Goal: Task Accomplishment & Management: Manage account settings

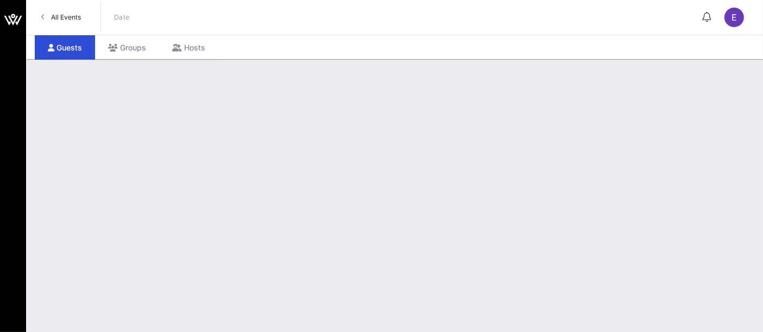
click at [68, 16] on span "All Events" at bounding box center [66, 17] width 30 height 8
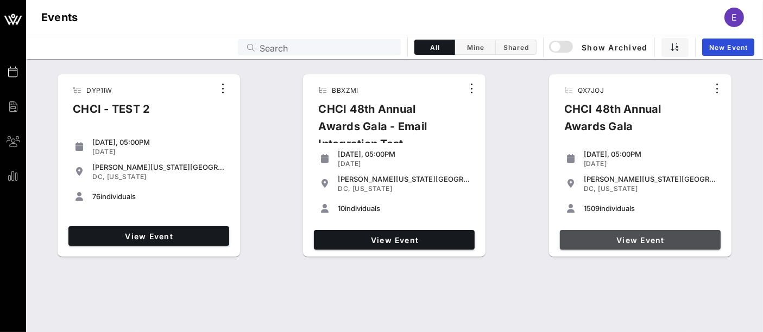
click at [620, 243] on span "View Event" at bounding box center [640, 240] width 152 height 9
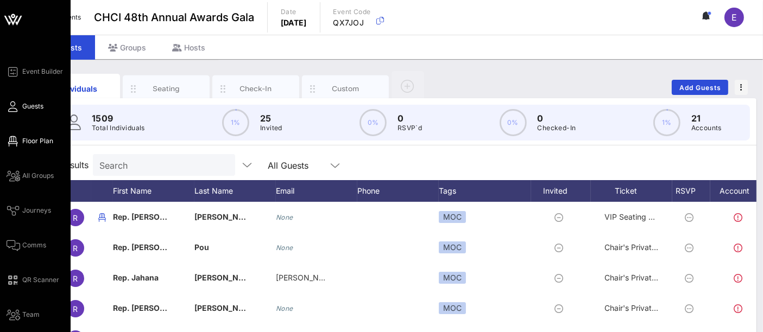
click at [33, 143] on span "Floor Plan" at bounding box center [37, 141] width 31 height 10
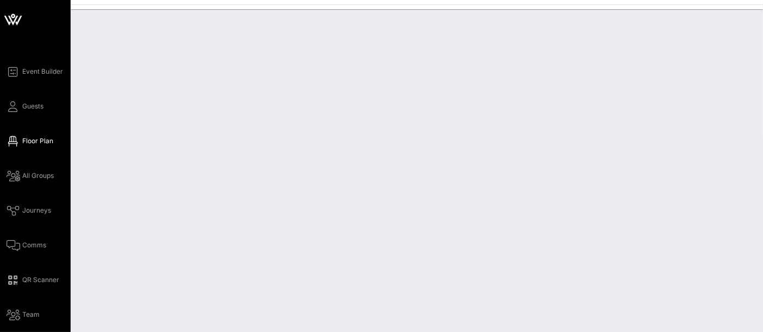
click at [33, 114] on div "Event Builder Guests Floor Plan All Groups Journeys Comms QR Scanner Team Setti…" at bounding box center [39, 210] width 64 height 291
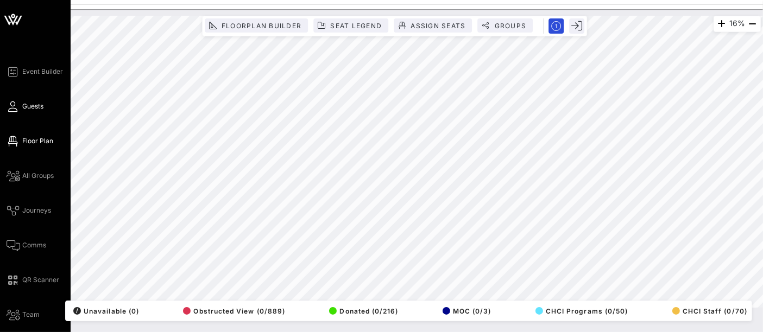
click at [40, 108] on span "Guests" at bounding box center [32, 107] width 21 height 10
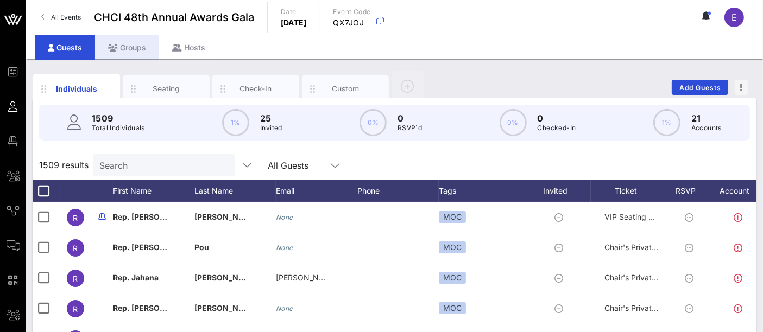
click at [127, 49] on div "Groups" at bounding box center [127, 47] width 64 height 24
